Goal: Task Accomplishment & Management: Use online tool/utility

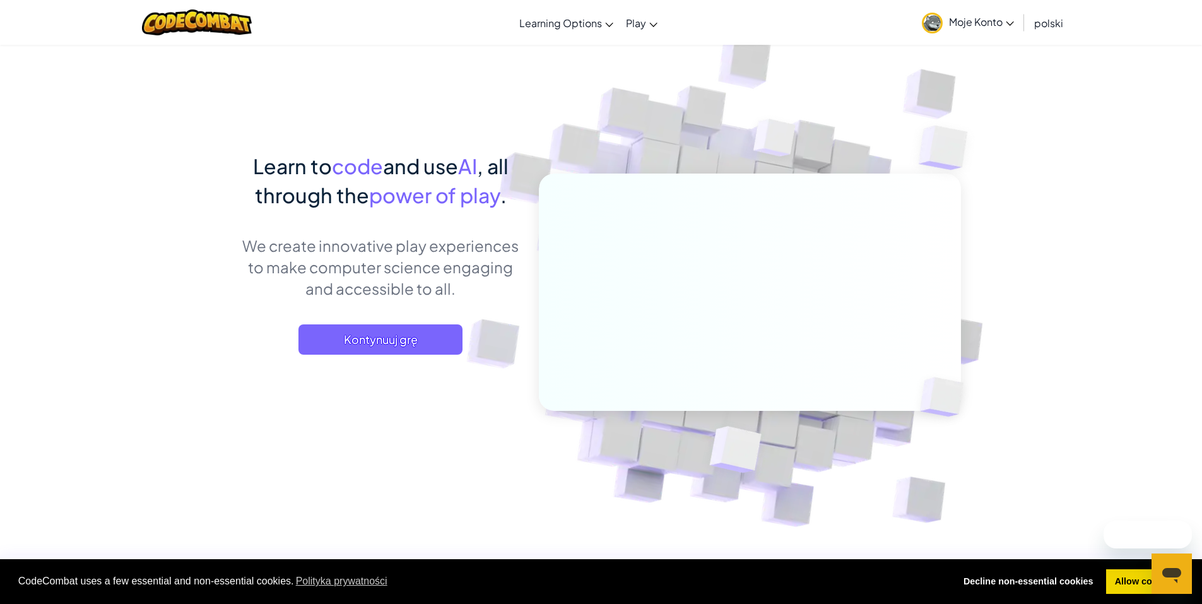
click at [369, 346] on span "Kontynuuj grę" at bounding box center [380, 339] width 164 height 30
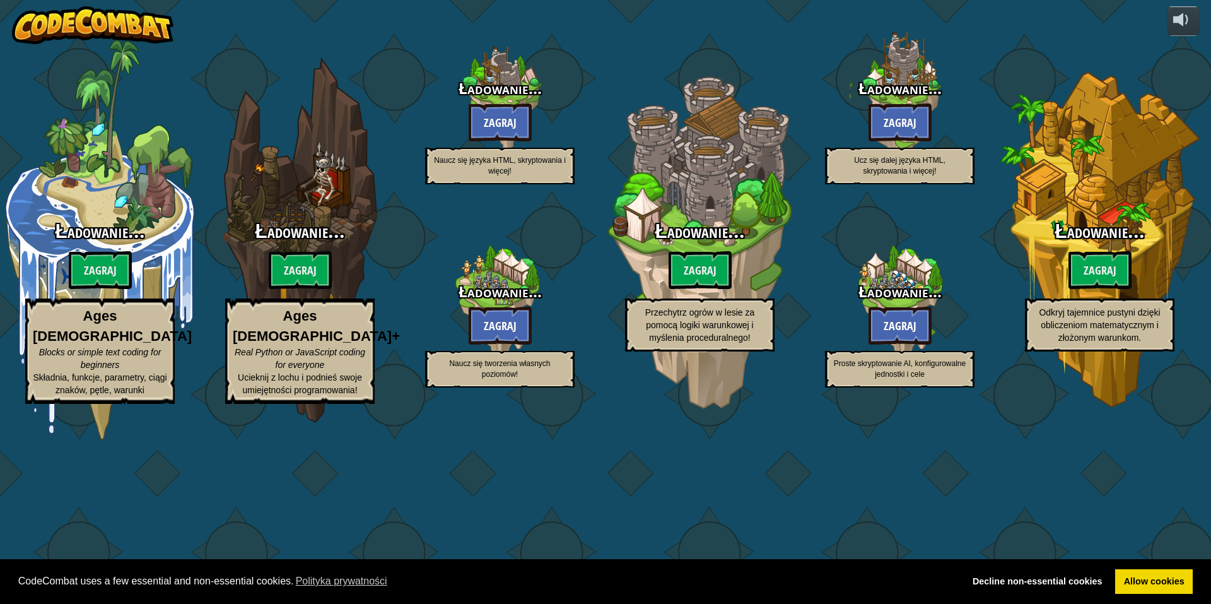
select select "pl"
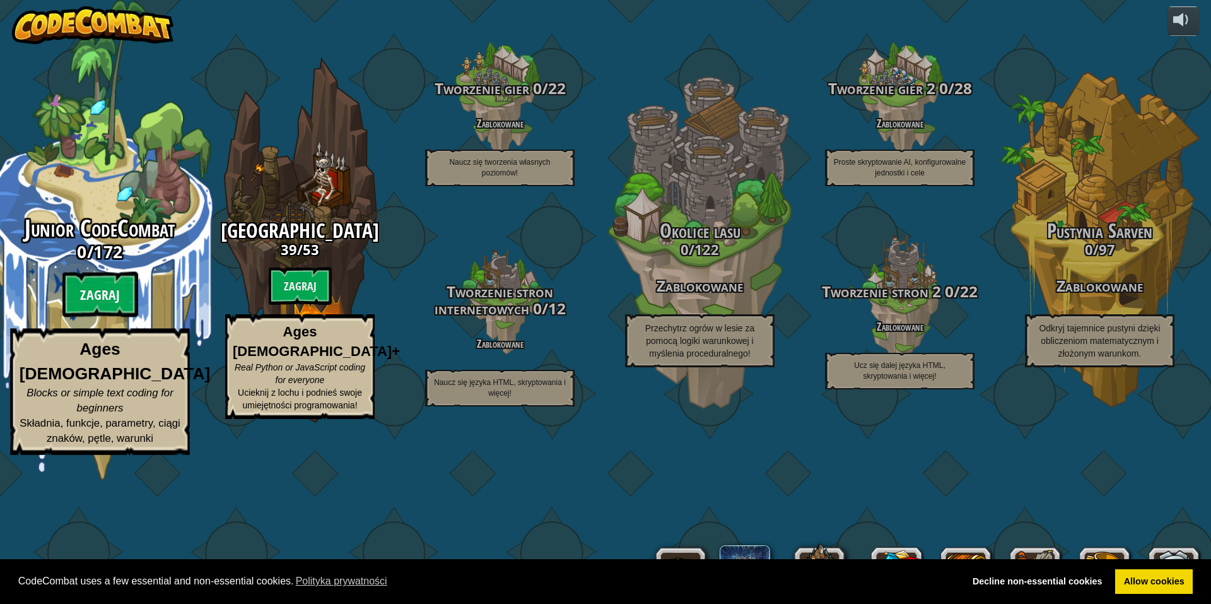
click at [105, 317] on btn "Zagraj" at bounding box center [100, 294] width 76 height 45
select select "pl"
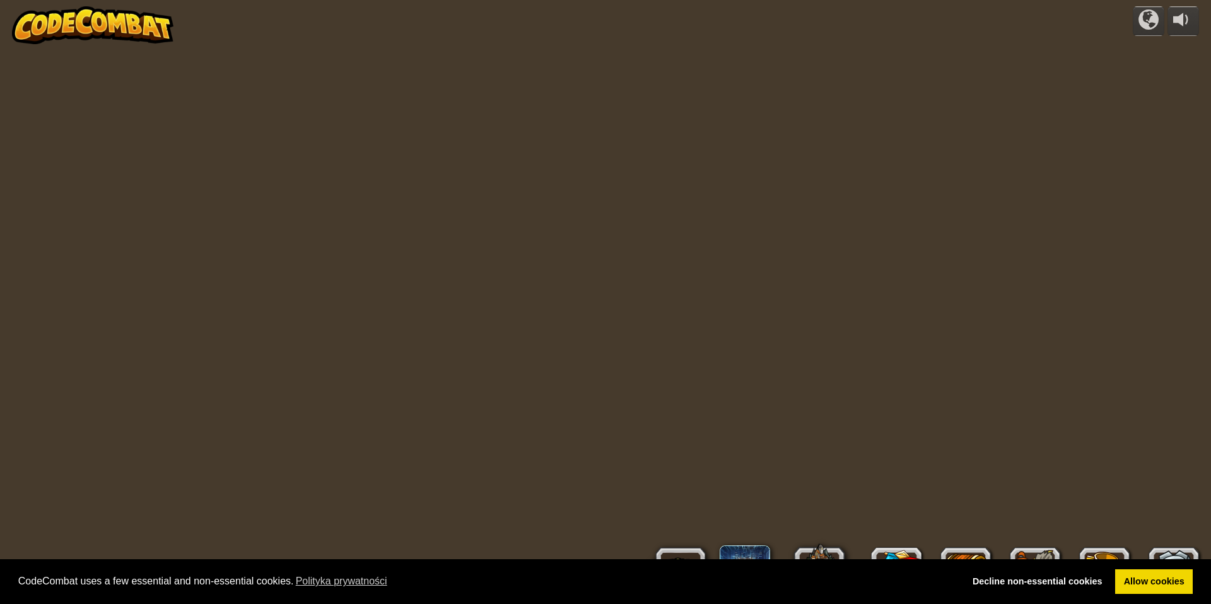
select select "pl"
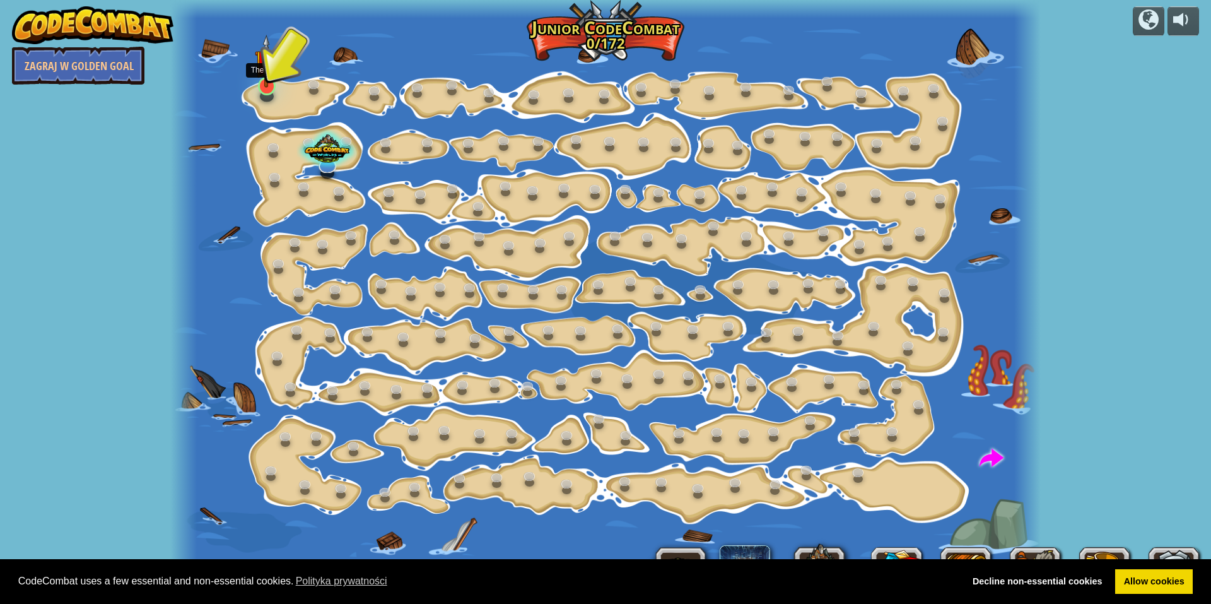
click at [269, 81] on img at bounding box center [266, 61] width 23 height 53
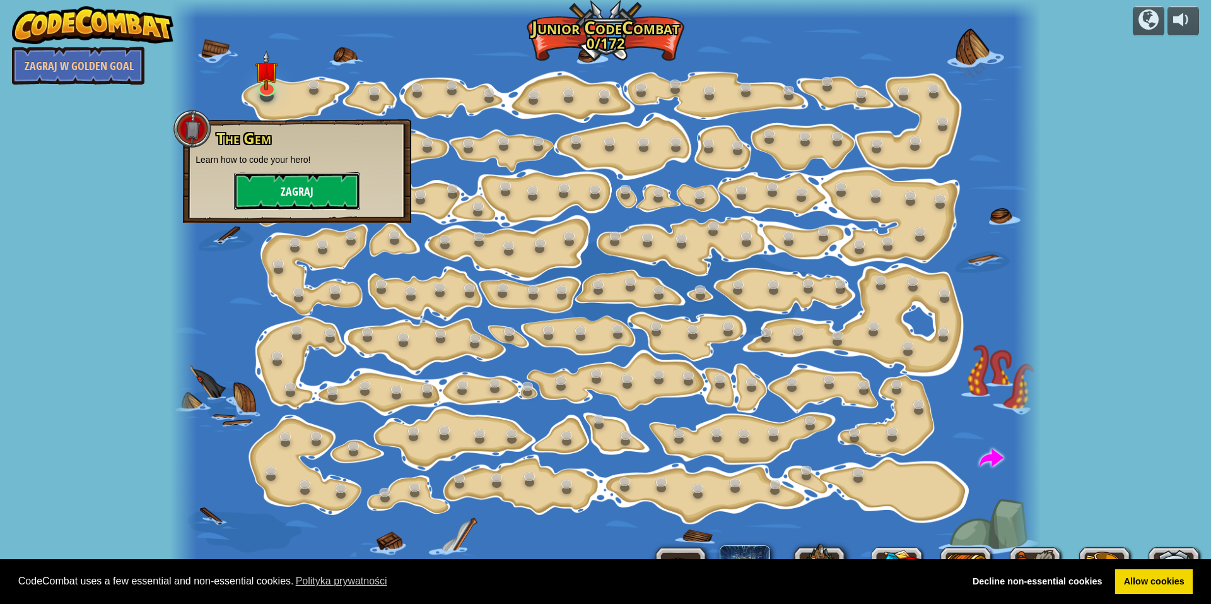
click at [334, 179] on button "Zagraj" at bounding box center [297, 191] width 126 height 38
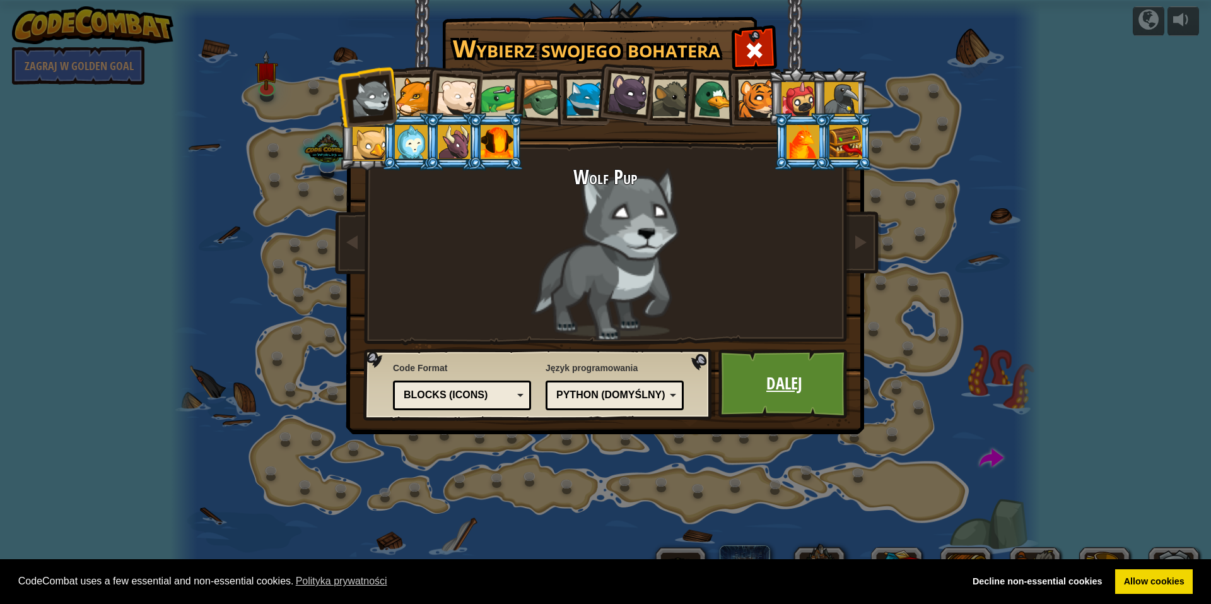
click at [756, 377] on link "Dalej" at bounding box center [785, 383] width 132 height 69
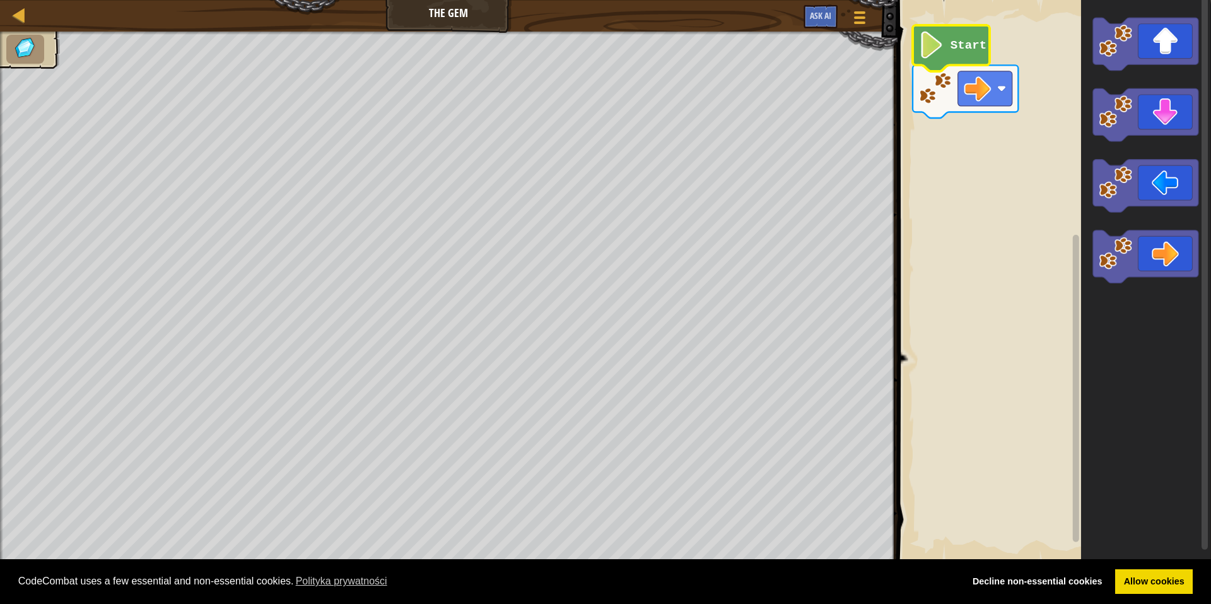
click at [948, 47] on icon "Obszar roboczy Blockly" at bounding box center [951, 48] width 77 height 46
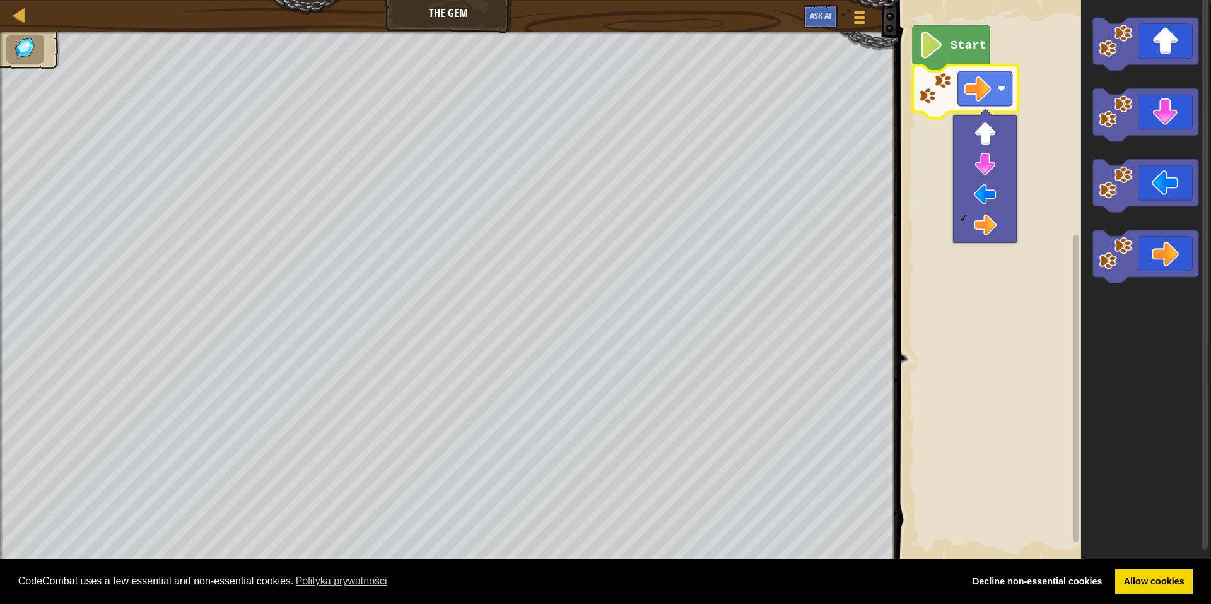
click at [975, 334] on rect "Obszar roboczy Blockly" at bounding box center [1052, 281] width 317 height 575
